Goal: Find specific page/section: Find specific page/section

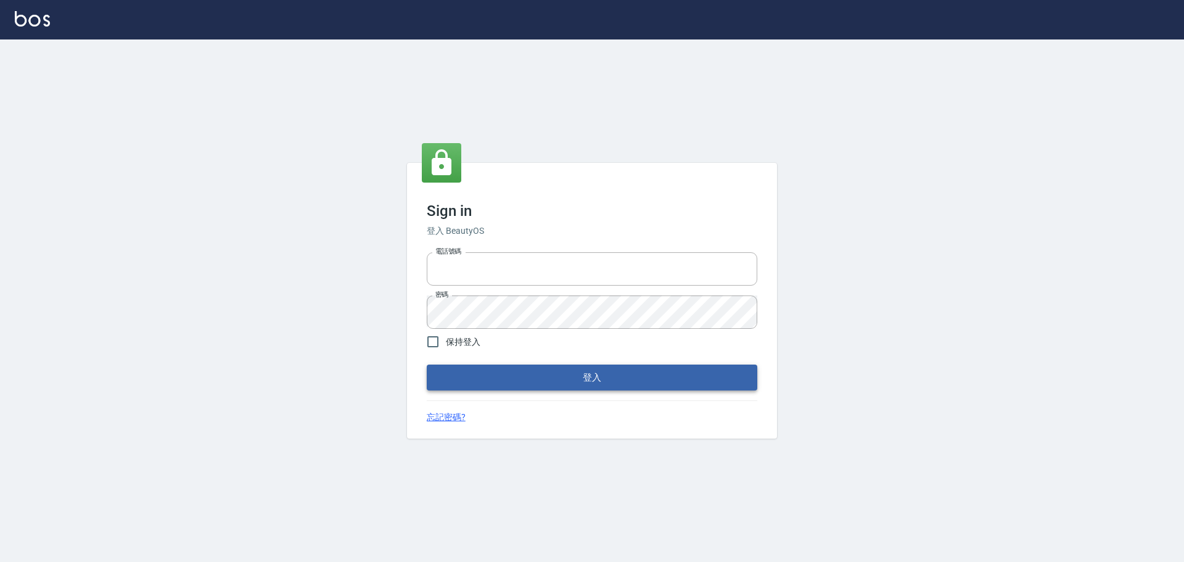
type input "0976570099"
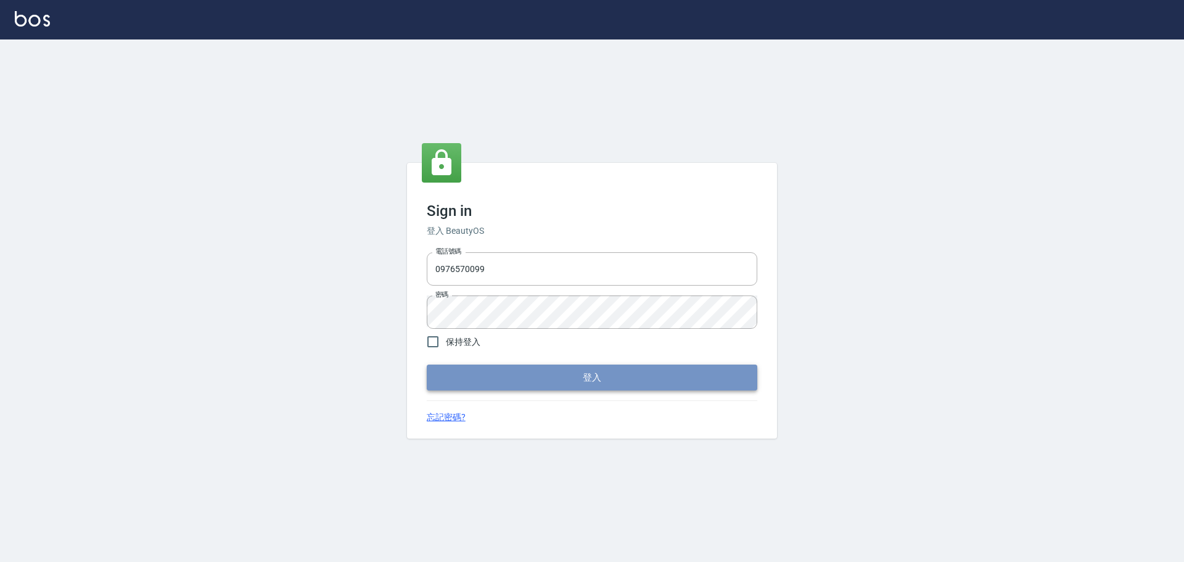
click at [615, 369] on button "登入" at bounding box center [592, 377] width 330 height 26
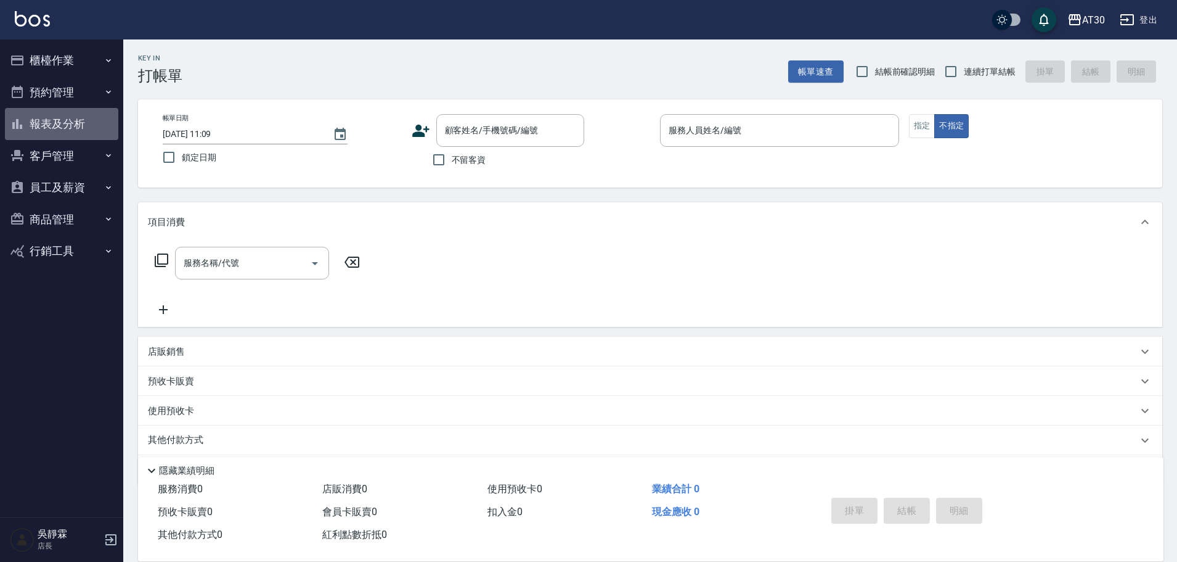
click at [84, 122] on button "報表及分析" at bounding box center [61, 124] width 113 height 32
